Goal: Information Seeking & Learning: Get advice/opinions

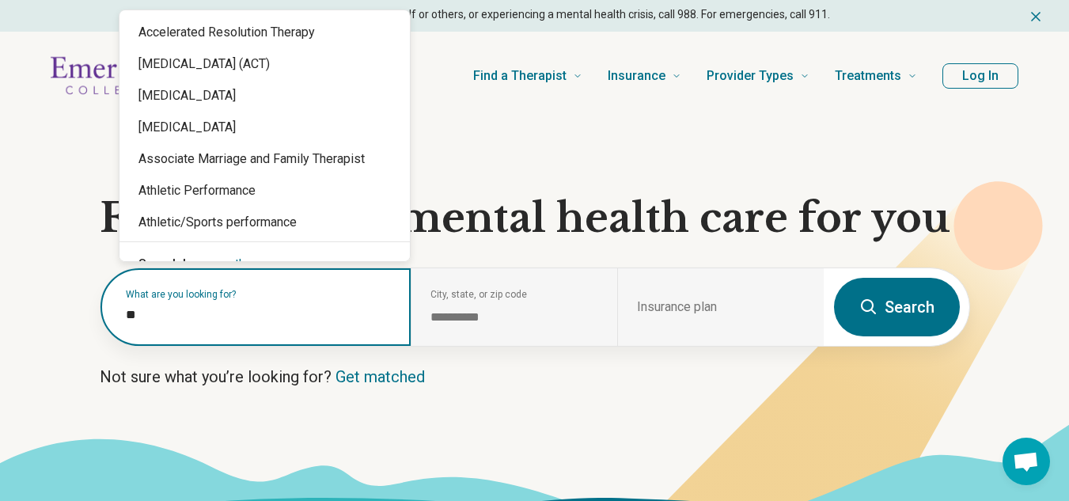
type input "*"
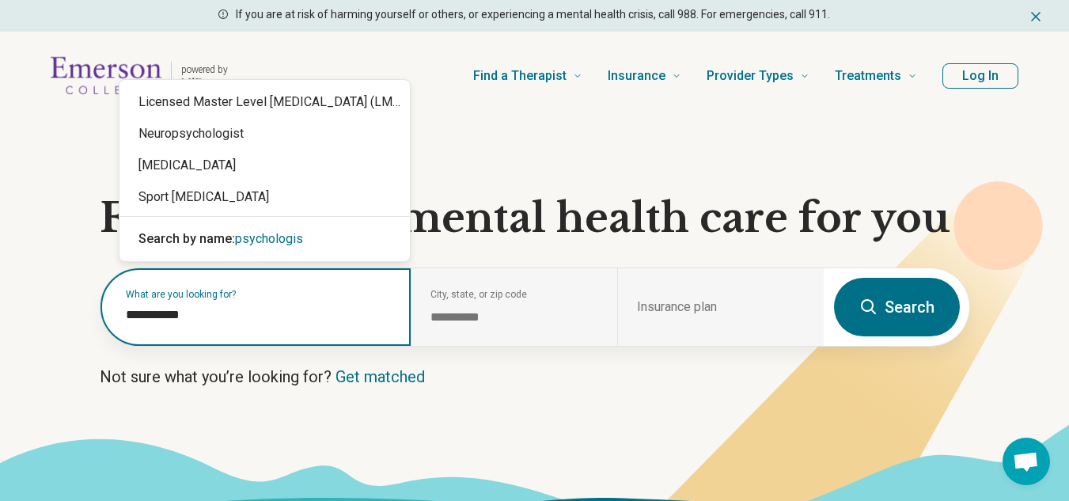
type input "**********"
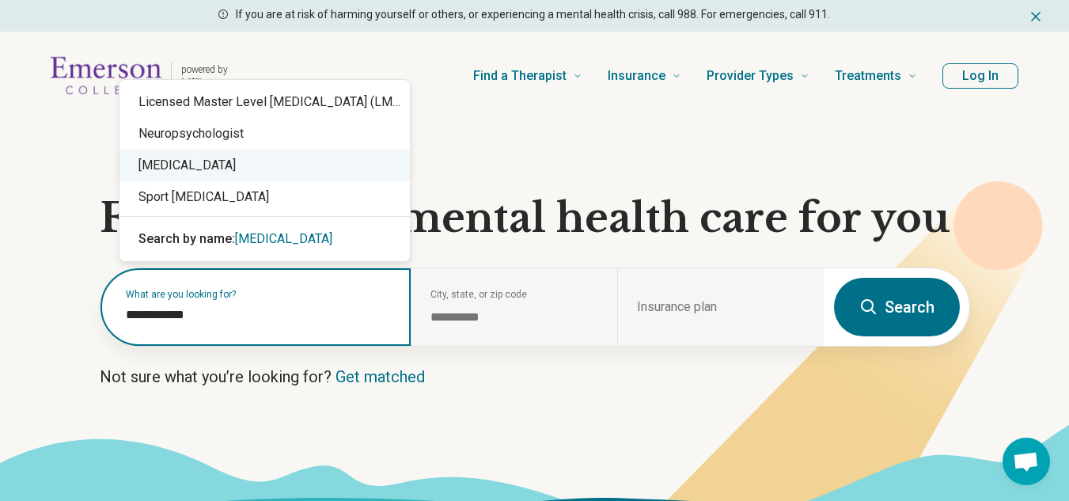
click at [183, 165] on div "[MEDICAL_DATA]" at bounding box center [264, 165] width 290 height 32
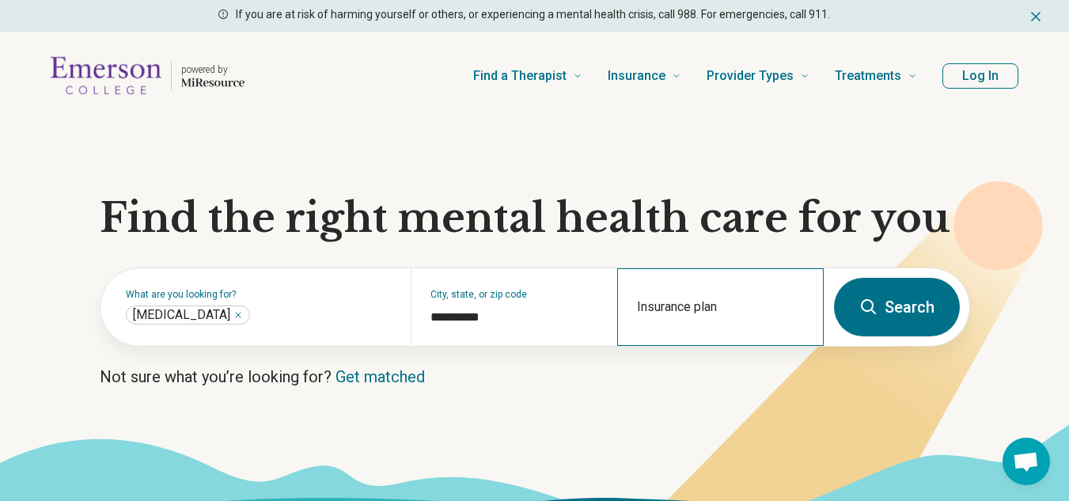
click at [707, 305] on div "Insurance plan" at bounding box center [720, 307] width 206 height 78
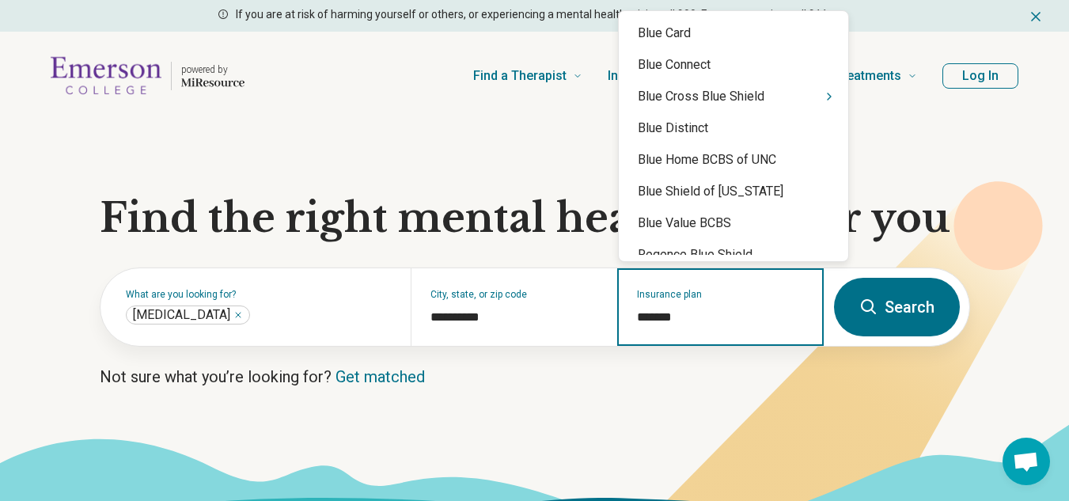
type input "********"
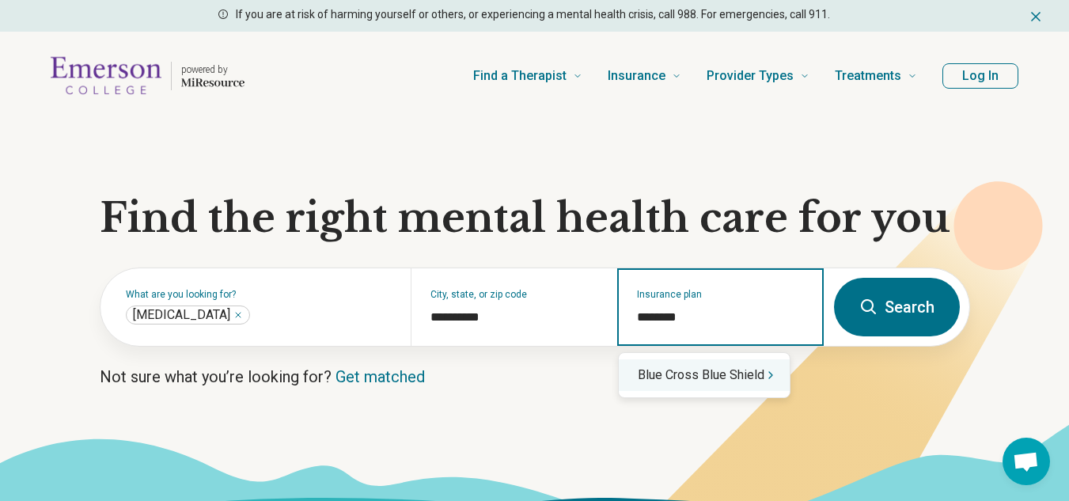
click at [695, 380] on div "Blue Cross Blue Shield" at bounding box center [703, 375] width 171 height 32
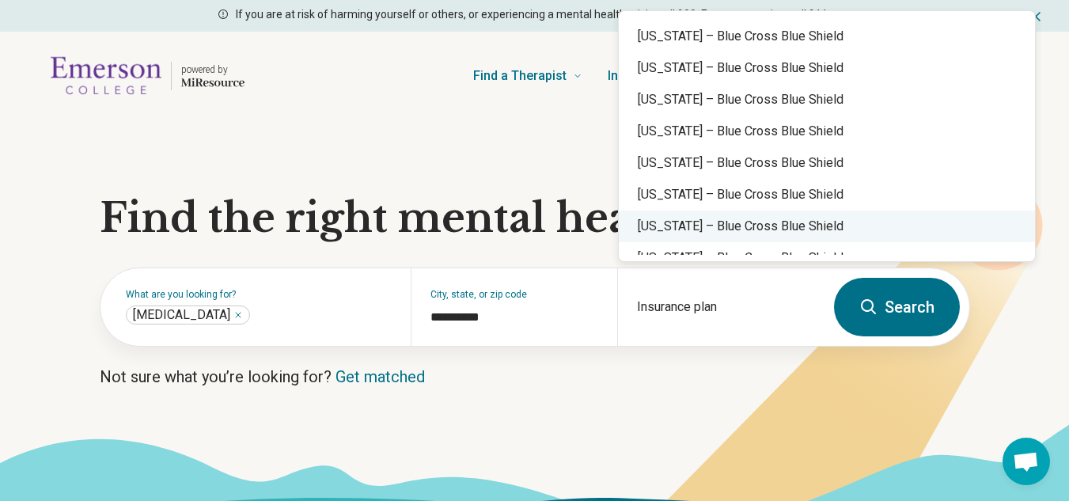
scroll to position [534, 0]
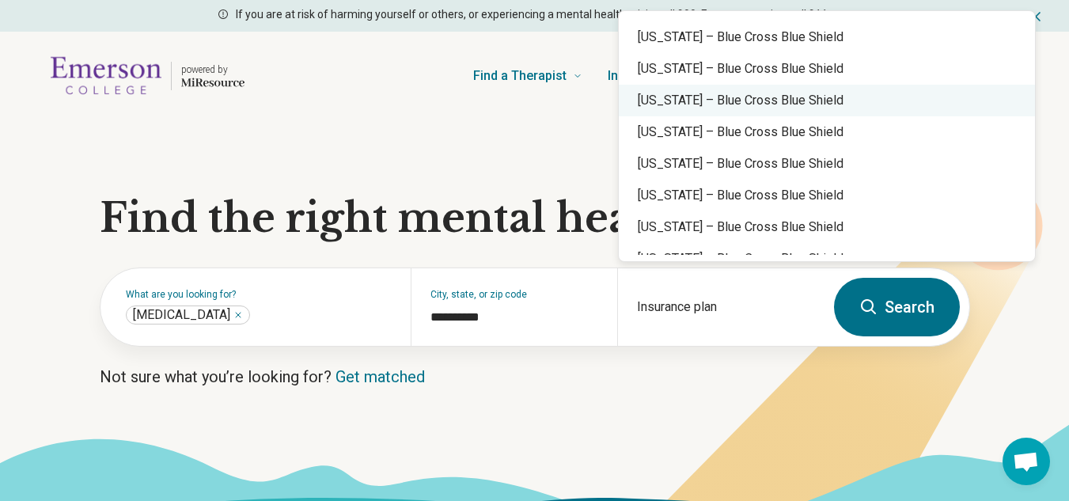
click at [826, 96] on div "Massachusetts – Blue Cross Blue Shield" at bounding box center [826, 101] width 416 height 32
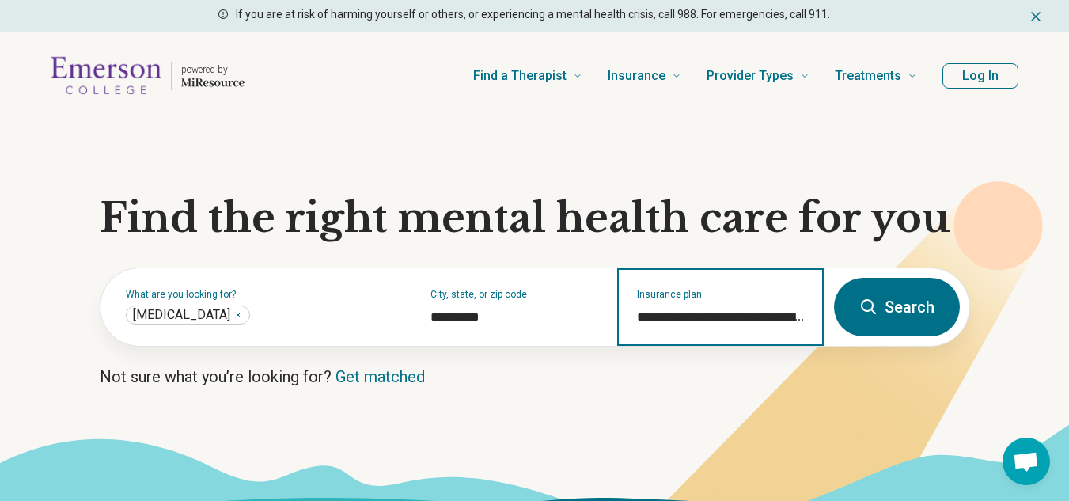
type input "**********"
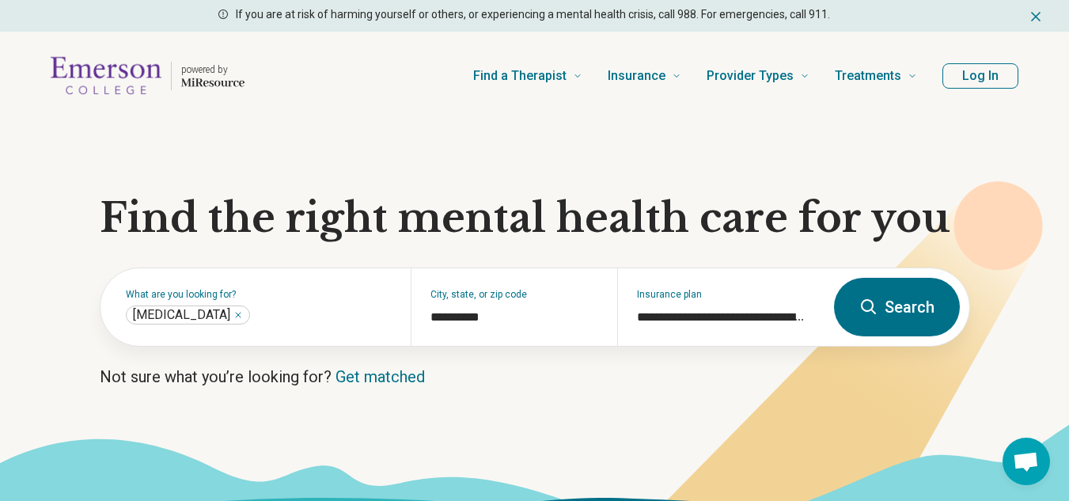
click at [894, 297] on button "Search" at bounding box center [897, 307] width 126 height 59
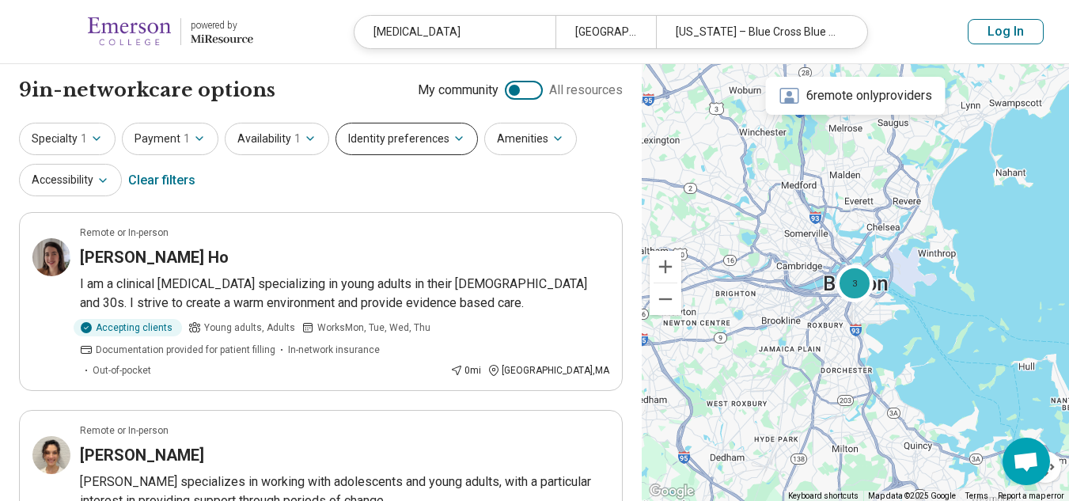
click at [386, 135] on button "Identity preferences" at bounding box center [406, 139] width 142 height 32
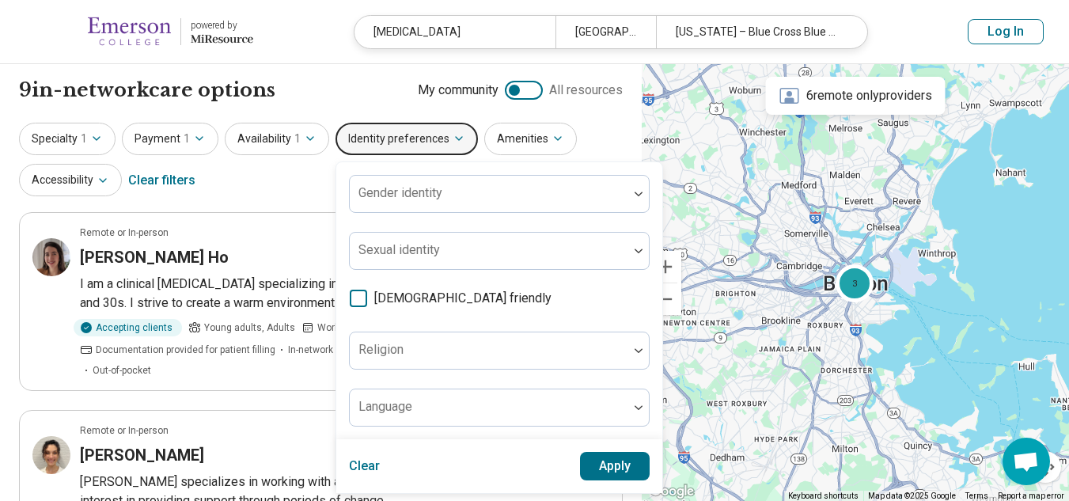
click at [350, 299] on icon at bounding box center [358, 297] width 17 height 17
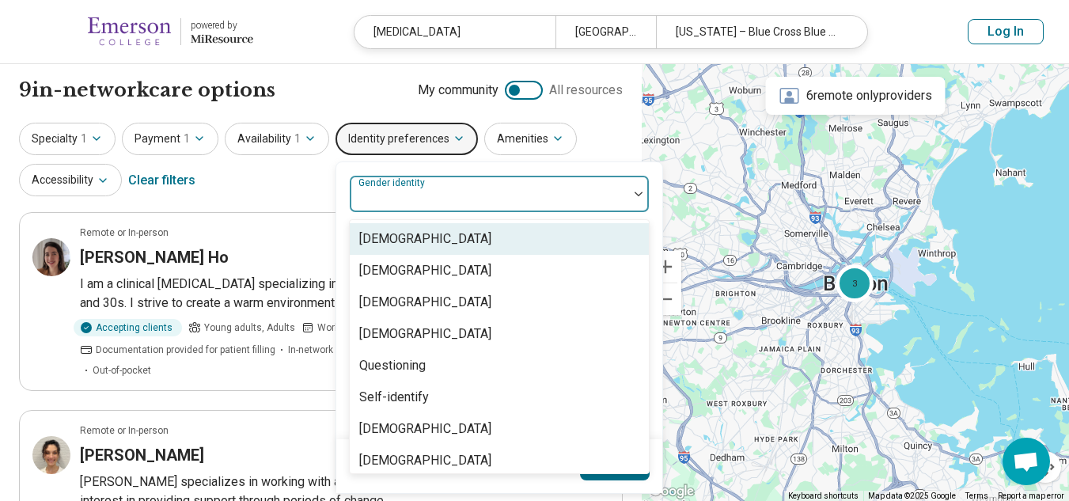
click at [475, 186] on div at bounding box center [489, 193] width 278 height 35
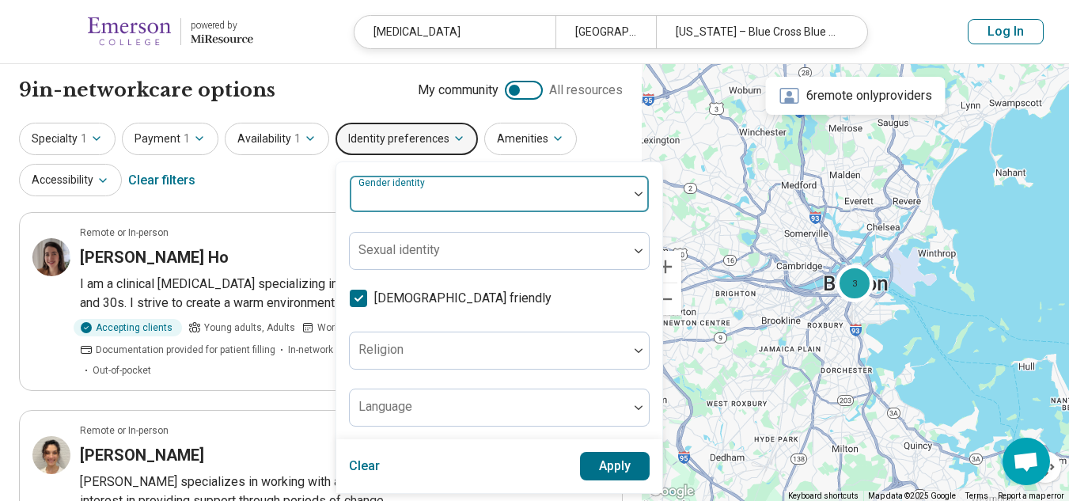
click at [475, 186] on div at bounding box center [489, 193] width 278 height 35
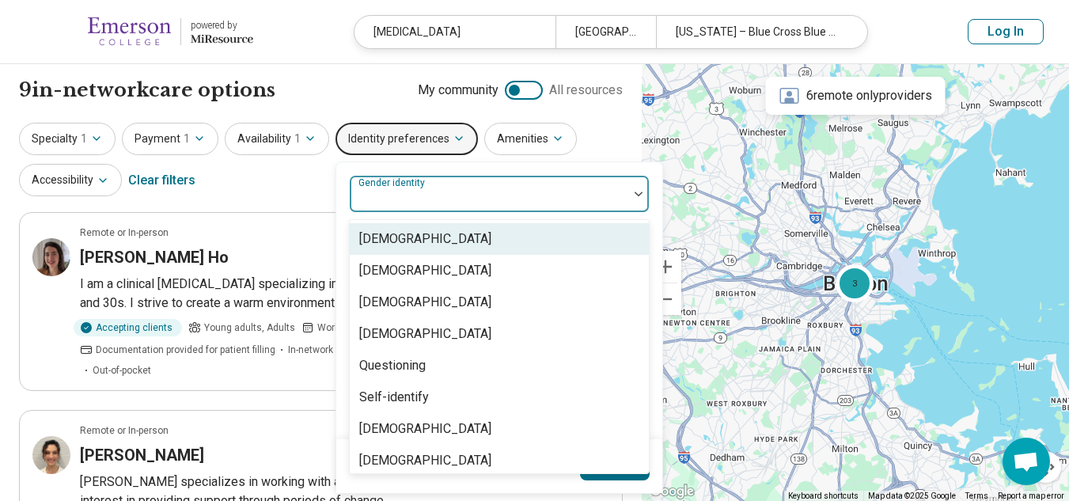
click at [501, 194] on div at bounding box center [489, 200] width 266 height 22
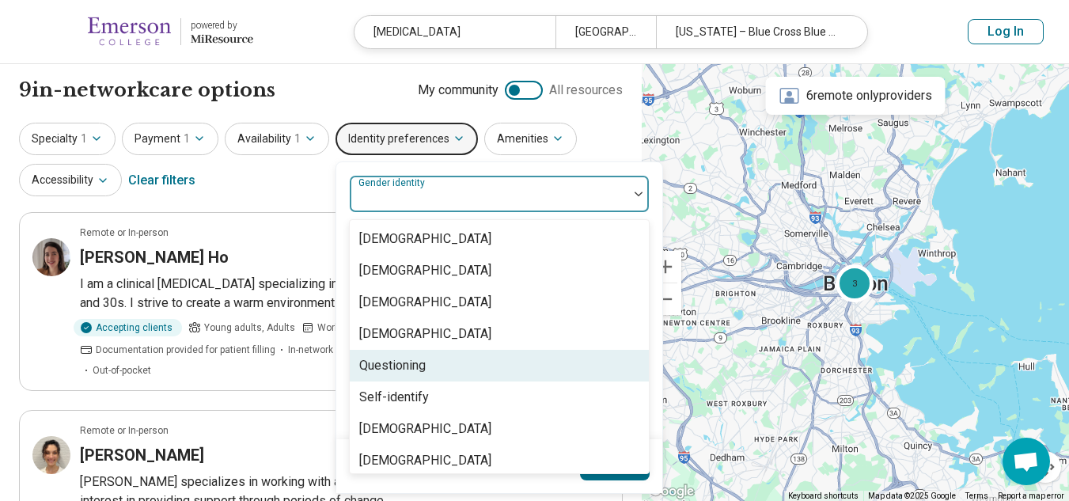
scroll to position [6, 0]
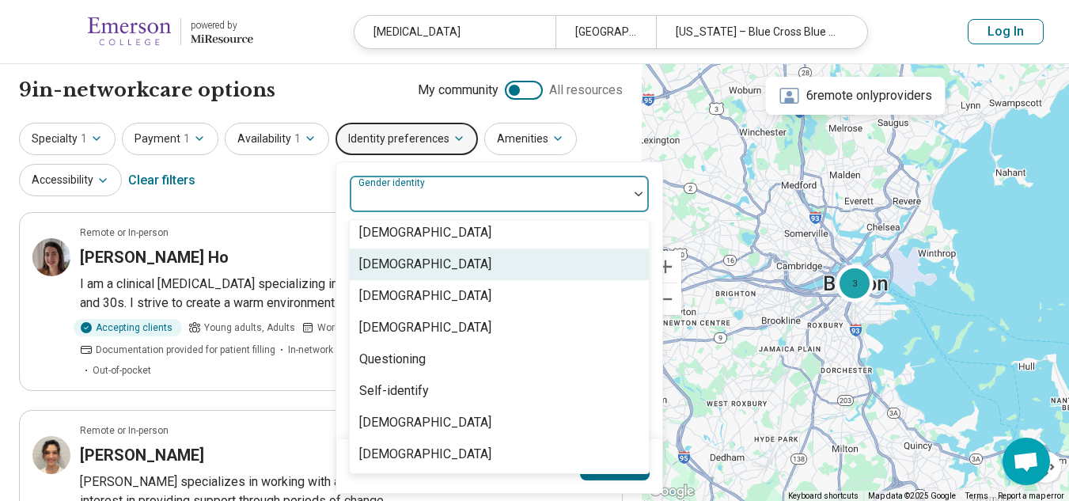
click at [497, 259] on div "[DEMOGRAPHIC_DATA]" at bounding box center [499, 264] width 299 height 32
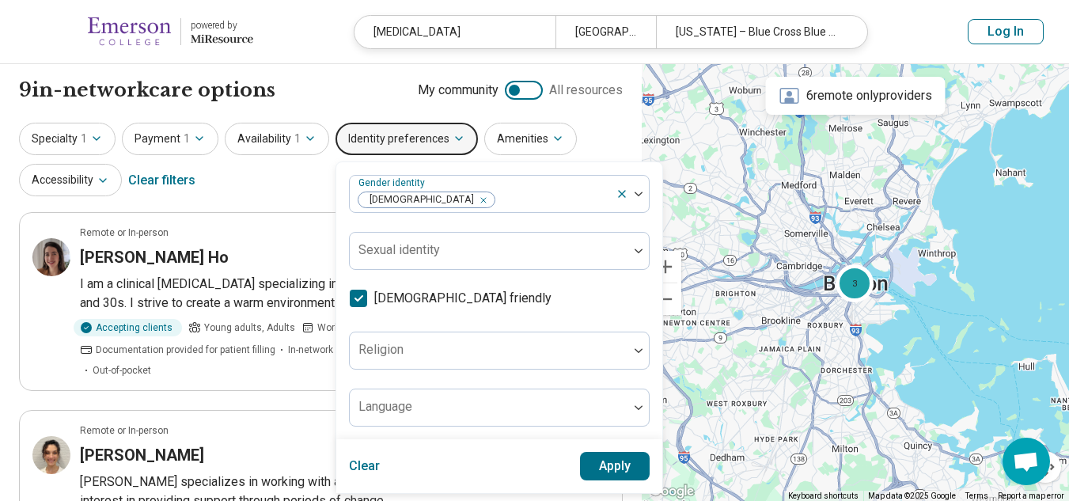
click at [598, 457] on button "Apply" at bounding box center [615, 466] width 70 height 28
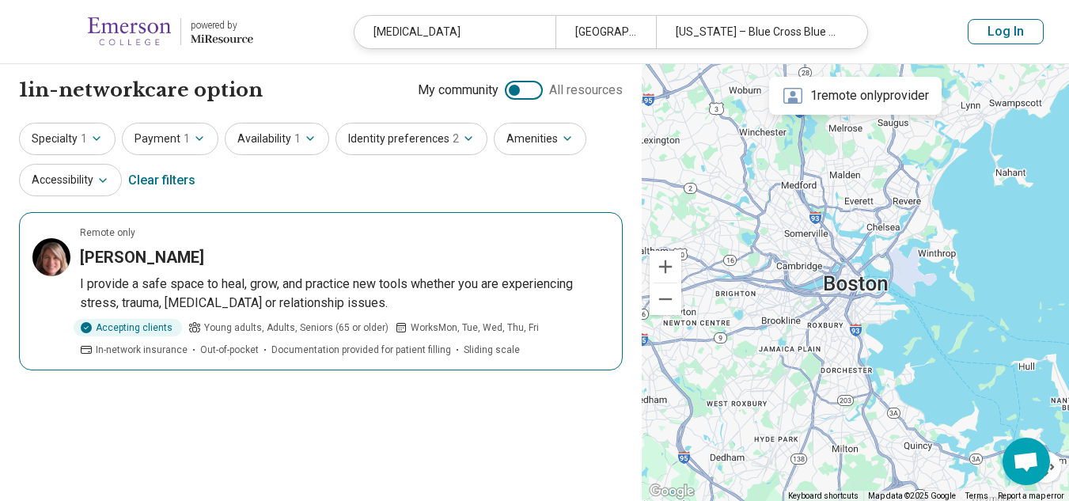
click at [158, 258] on h3 "[PERSON_NAME]" at bounding box center [142, 257] width 124 height 22
